Goal: Task Accomplishment & Management: Manage account settings

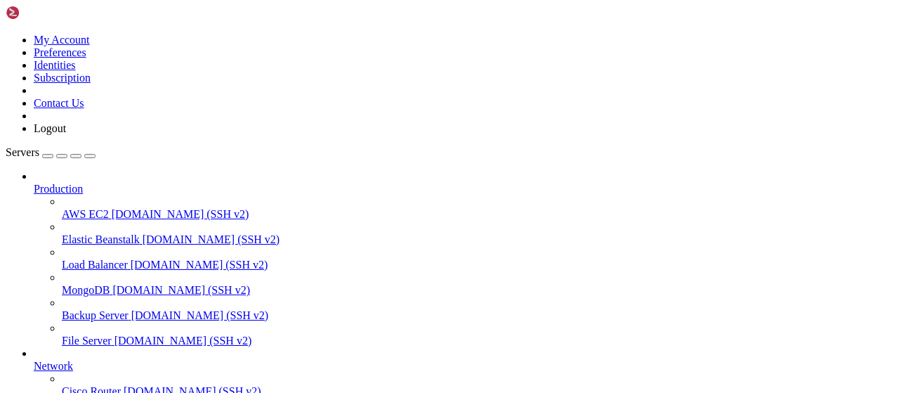
scroll to position [285, 0]
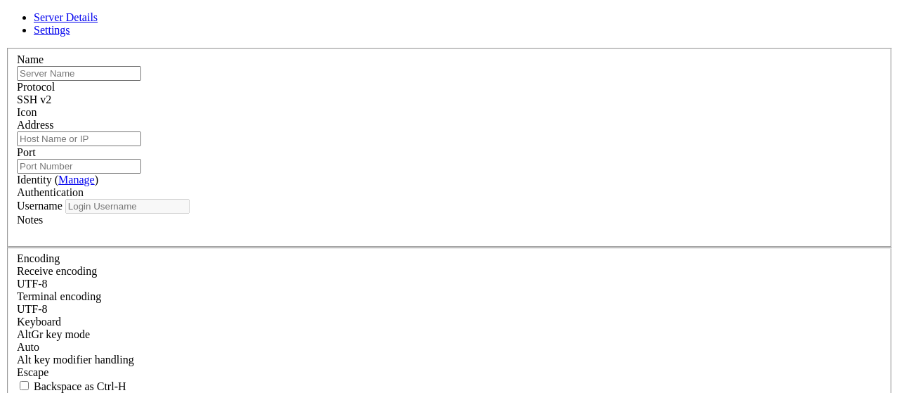
type input "apibypass"
type input "[TECHNICAL_ID]"
type input "22"
type input "root"
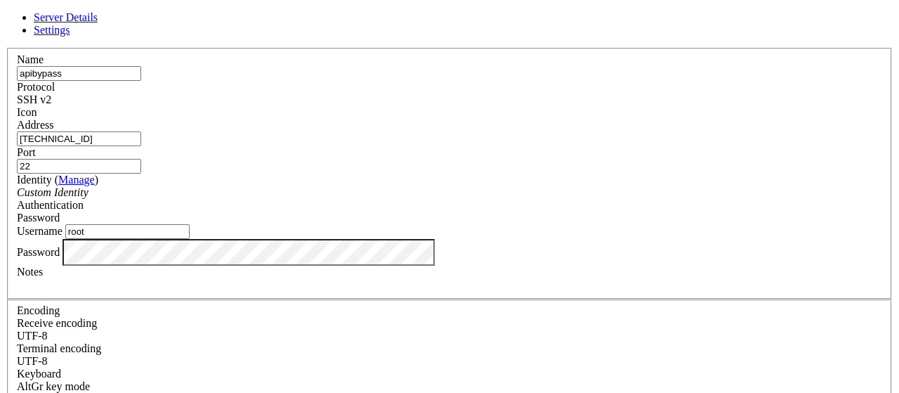
drag, startPoint x: 350, startPoint y: 147, endPoint x: 72, endPoint y: 166, distance: 278.8
click at [72, 146] on input "[TECHNICAL_ID]" at bounding box center [79, 138] width 124 height 15
paste input "[TECHNICAL_ID]"
type input "[TECHNICAL_ID]"
